Goal: Find specific page/section: Find specific page/section

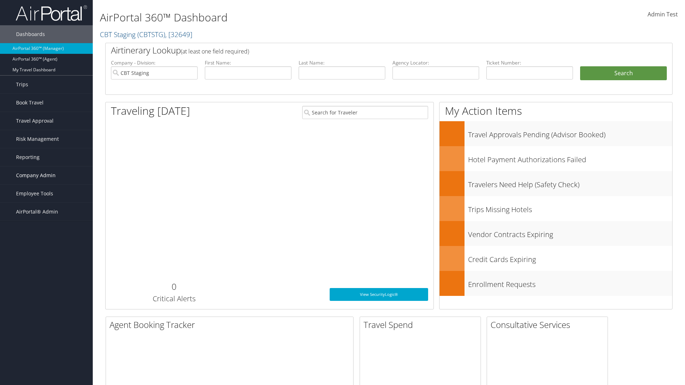
click at [46, 176] on span "Company Admin" at bounding box center [36, 176] width 40 height 18
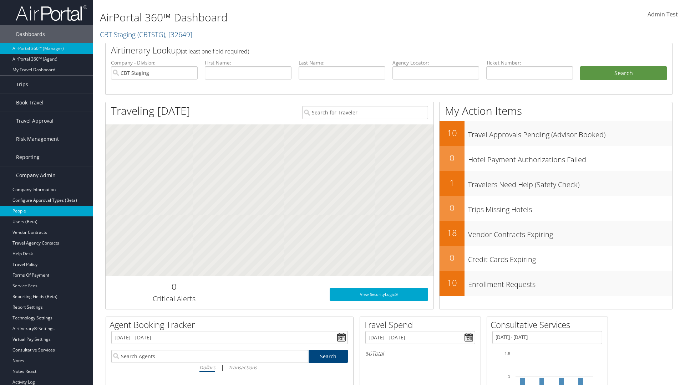
click at [46, 211] on link "People" at bounding box center [46, 211] width 93 height 11
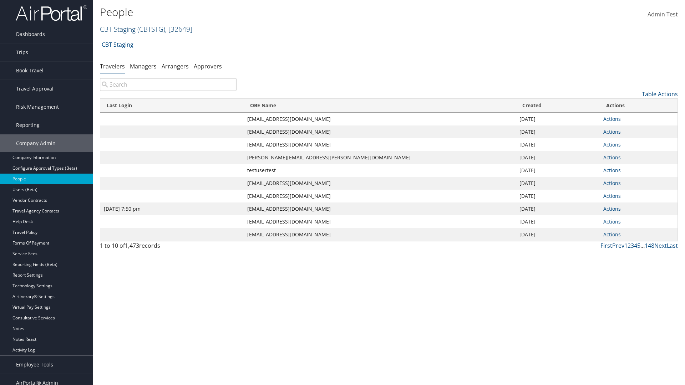
click at [118, 29] on link "CBT Staging ( CBTSTG ) , [ 32649 ]" at bounding box center [146, 29] width 92 height 10
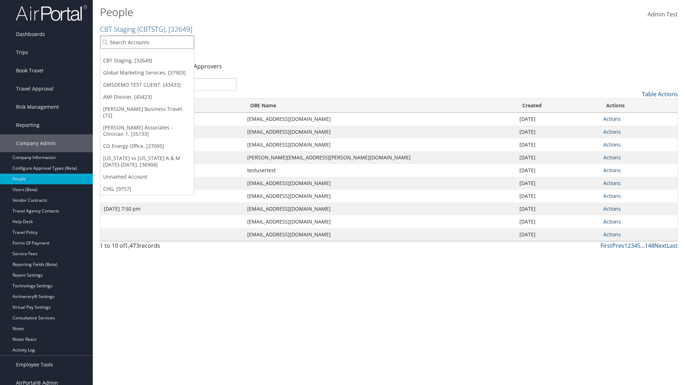
click at [147, 42] on input "search" at bounding box center [147, 42] width 94 height 13
type input "Global Marketing Services"
click at [154, 55] on div "Global Marketing Services (301946), [37903]" at bounding box center [153, 55] width 115 height 6
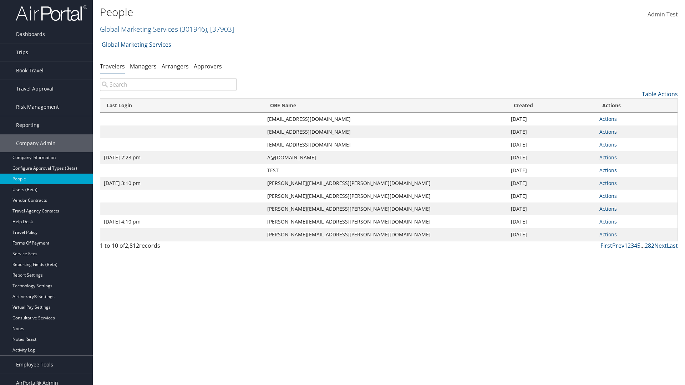
click at [168, 85] on input "search" at bounding box center [168, 84] width 137 height 13
type input "Sep 17, 2020 2:23 pm"
